Goal: Complete application form

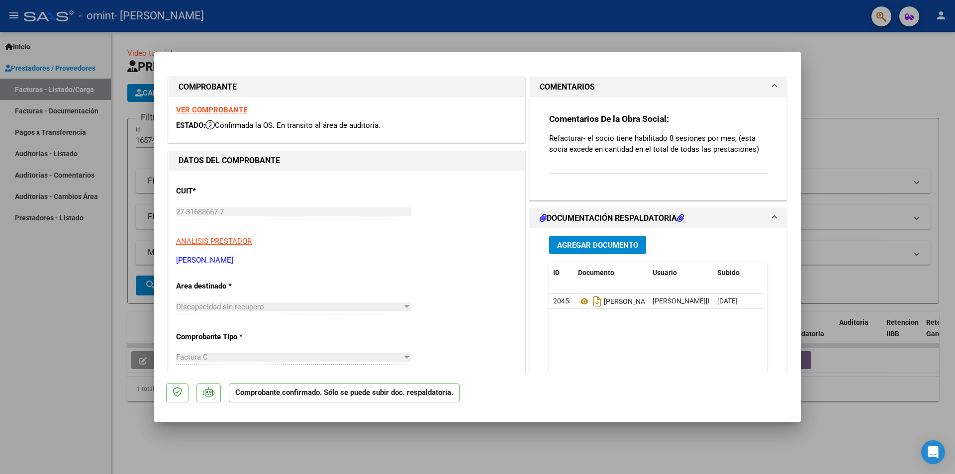
click at [824, 96] on div at bounding box center [477, 237] width 955 height 474
type input "$ 0,00"
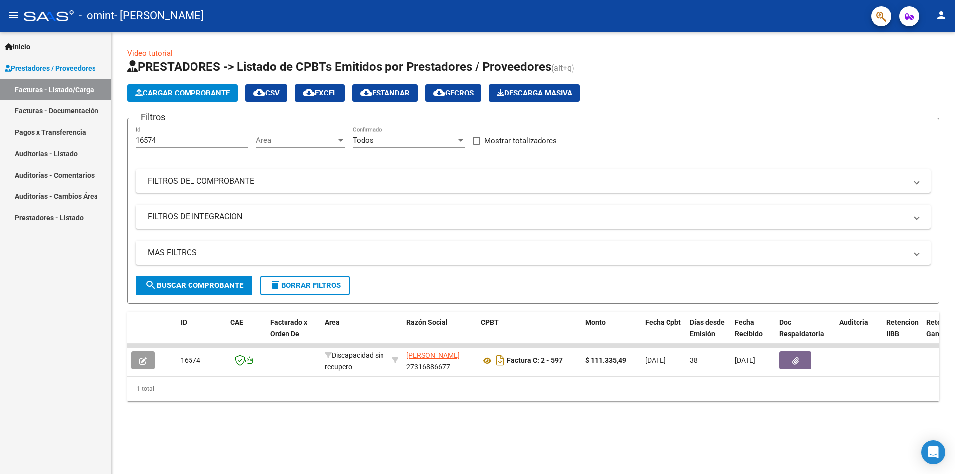
click at [55, 90] on link "Facturas - Listado/Carga" at bounding box center [55, 89] width 111 height 21
